Goal: Navigation & Orientation: Understand site structure

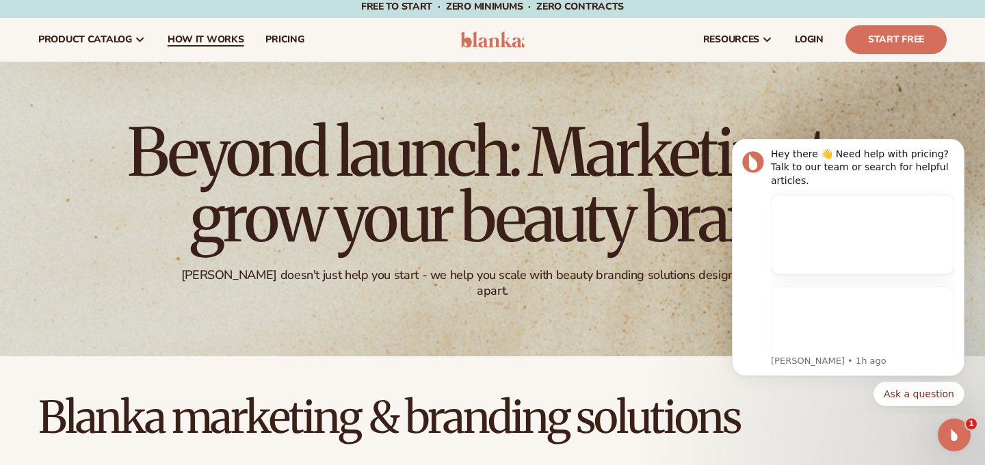
click at [227, 40] on span "How It Works" at bounding box center [206, 39] width 77 height 11
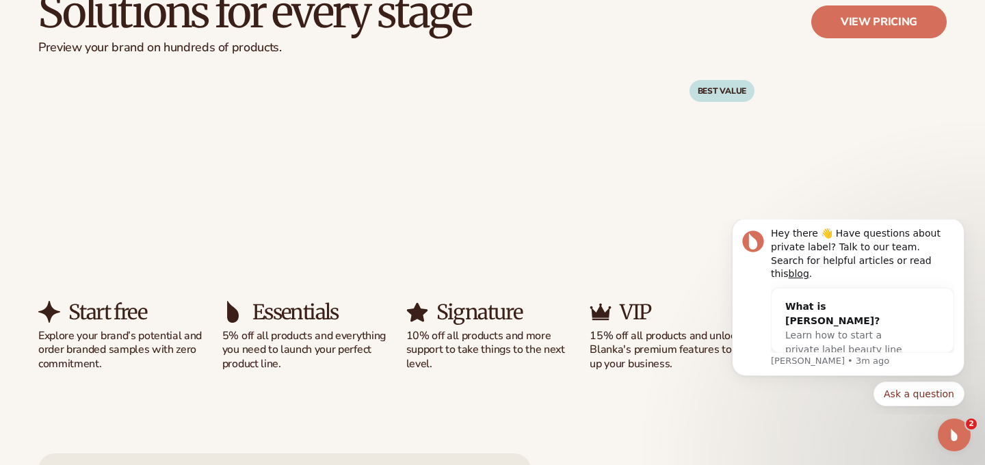
scroll to position [859, 0]
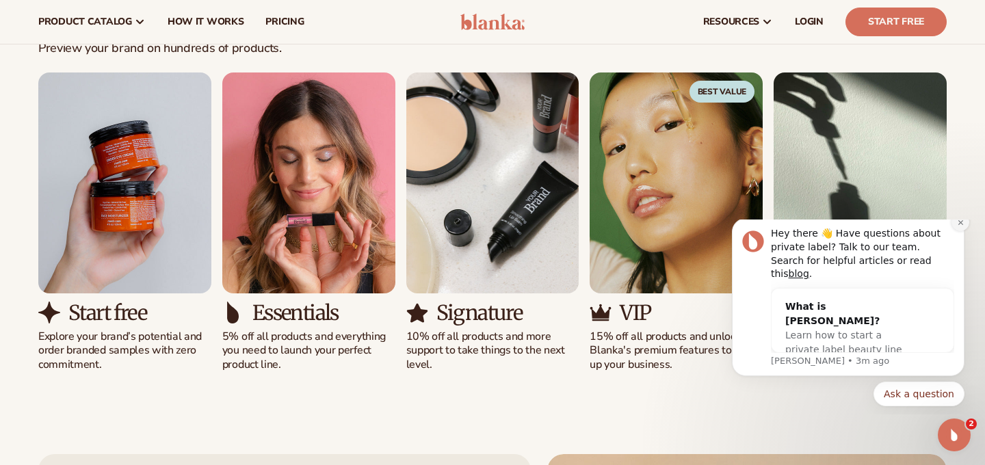
click at [961, 231] on button "Dismiss notification" at bounding box center [961, 222] width 18 height 18
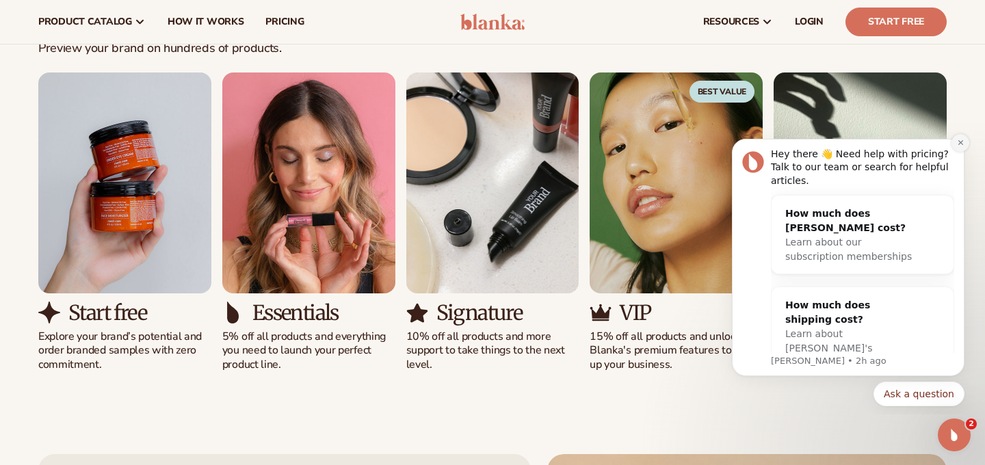
click at [959, 149] on button "Dismiss notification" at bounding box center [961, 143] width 18 height 18
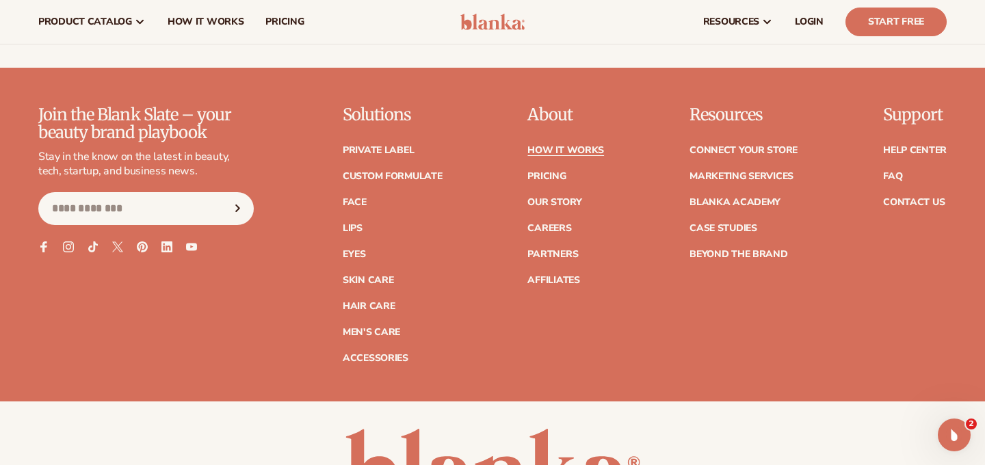
scroll to position [3026, 0]
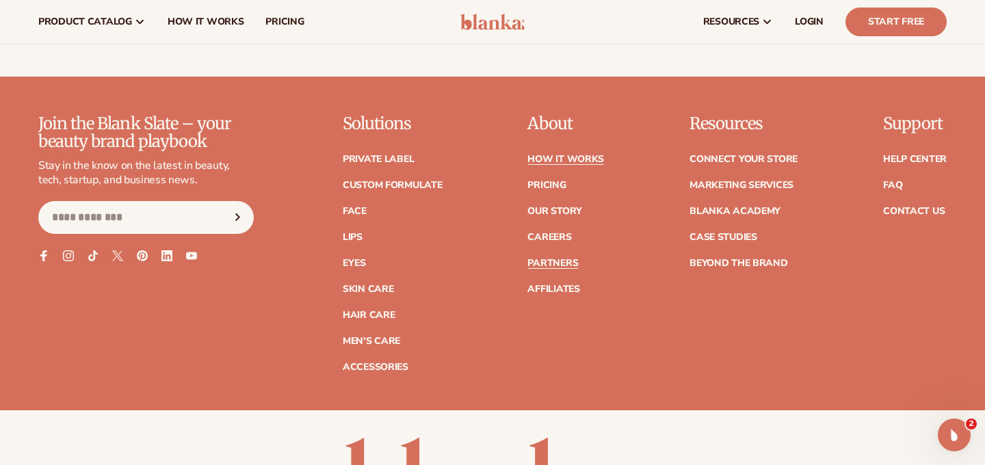
click at [567, 259] on link "Partners" at bounding box center [553, 264] width 51 height 10
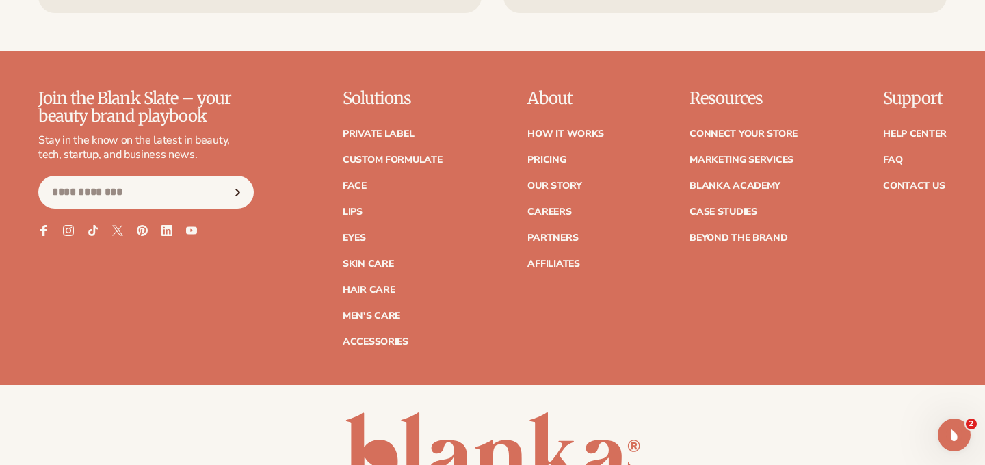
scroll to position [2431, 0]
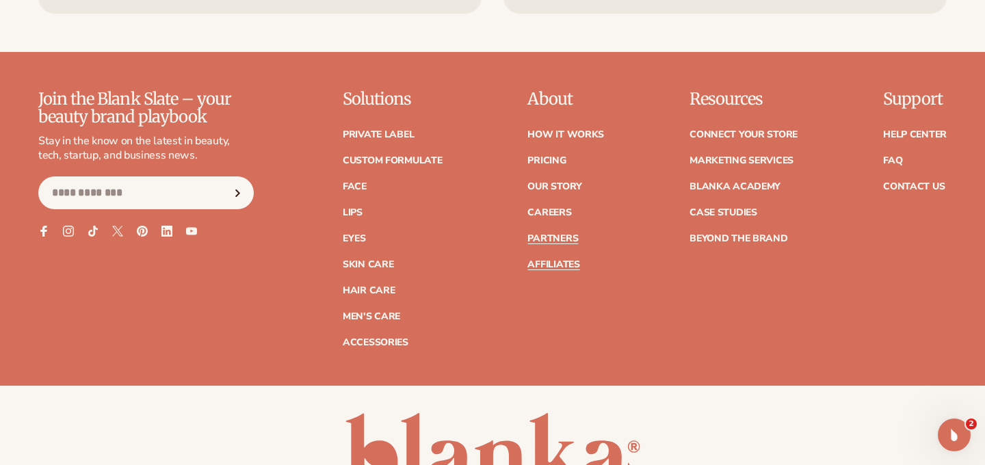
click at [565, 268] on link "Affiliates" at bounding box center [554, 265] width 52 height 10
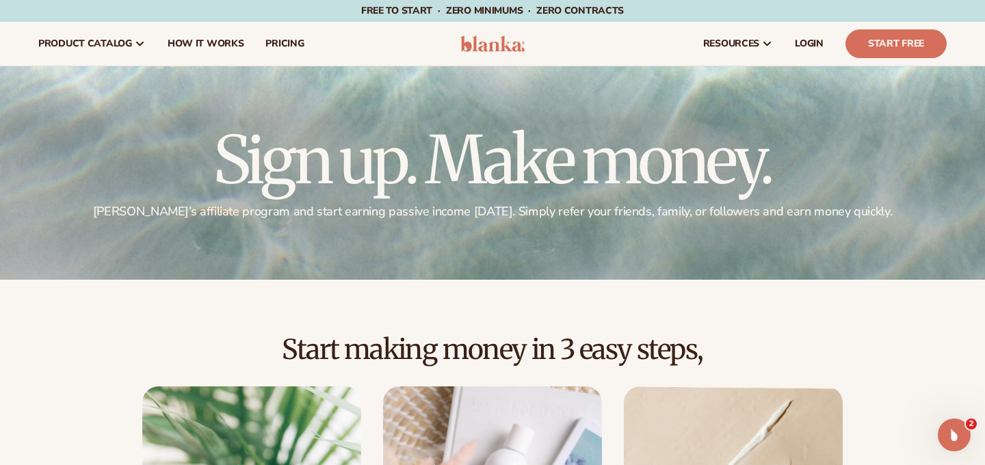
click at [493, 36] on img at bounding box center [492, 44] width 65 height 16
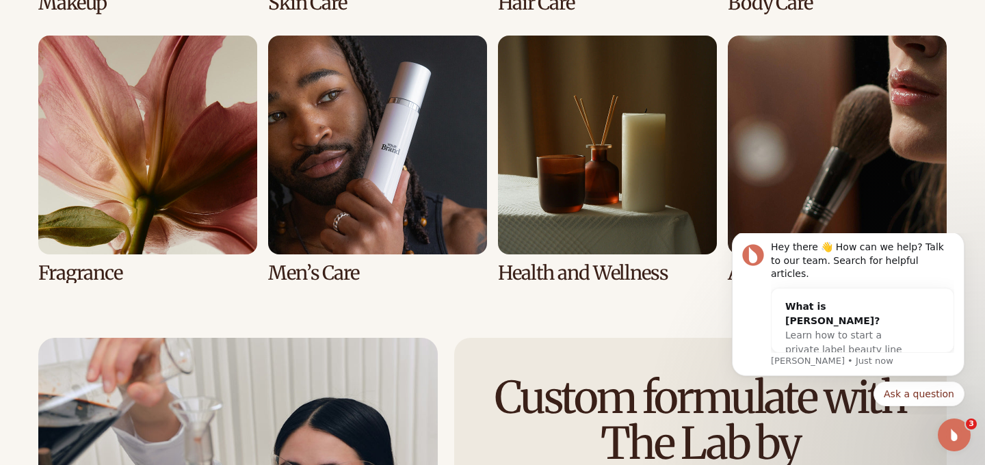
scroll to position [2898, 0]
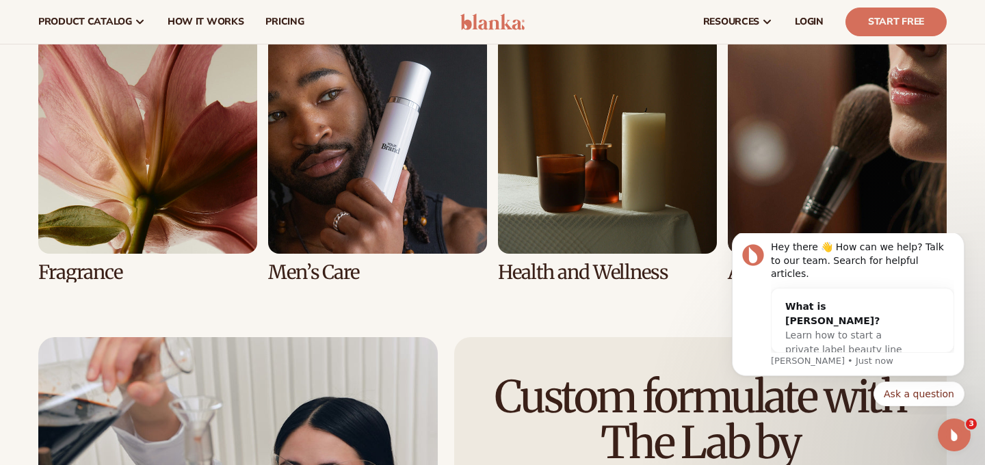
click at [619, 176] on link "7 / 8" at bounding box center [607, 159] width 219 height 248
click at [597, 281] on link "7 / 8" at bounding box center [607, 159] width 219 height 248
